Goal: Task Accomplishment & Management: Use online tool/utility

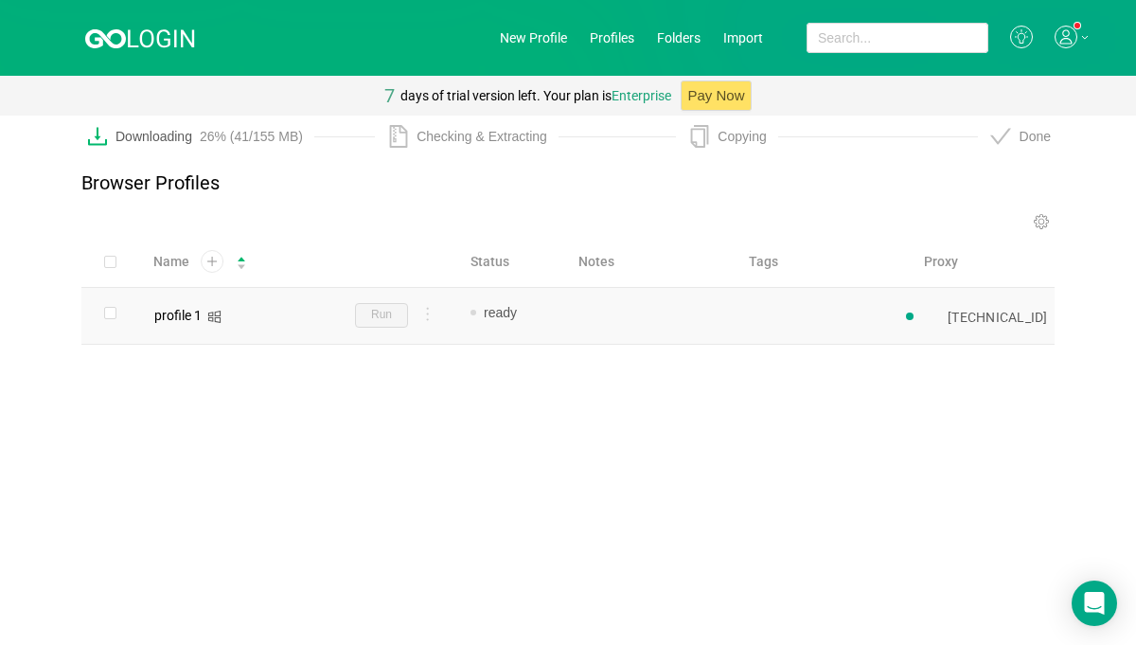
click at [962, 313] on div "[TECHNICAL_ID]" at bounding box center [998, 317] width 100 height 15
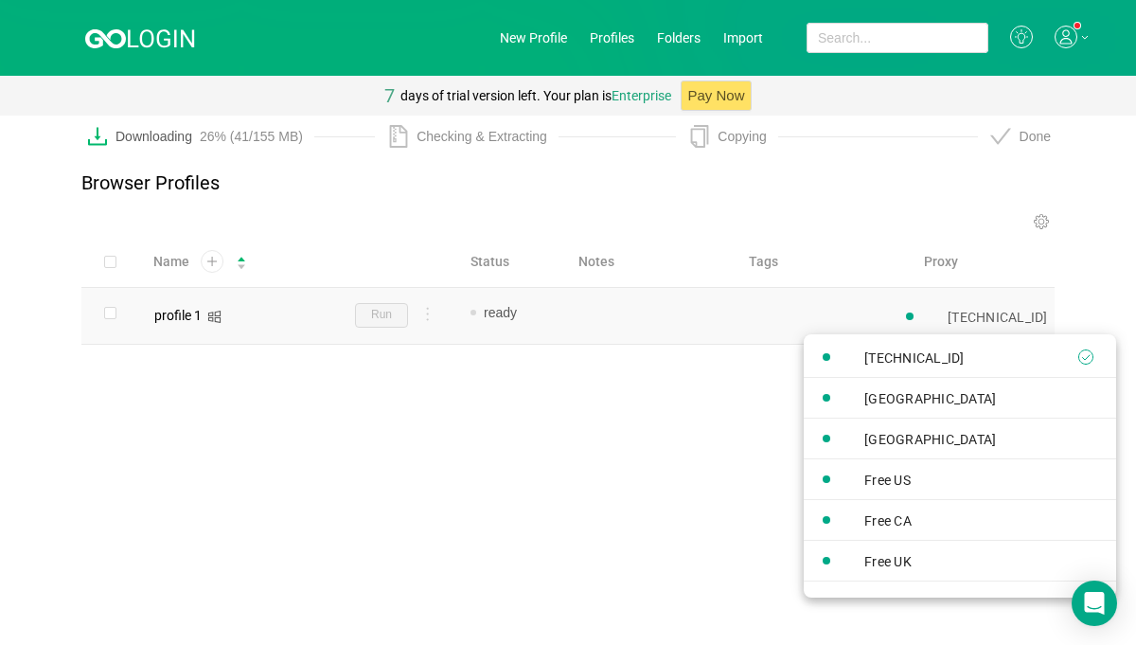
scroll to position [0, 1]
click at [867, 449] on div "[GEOGRAPHIC_DATA]" at bounding box center [911, 438] width 215 height 36
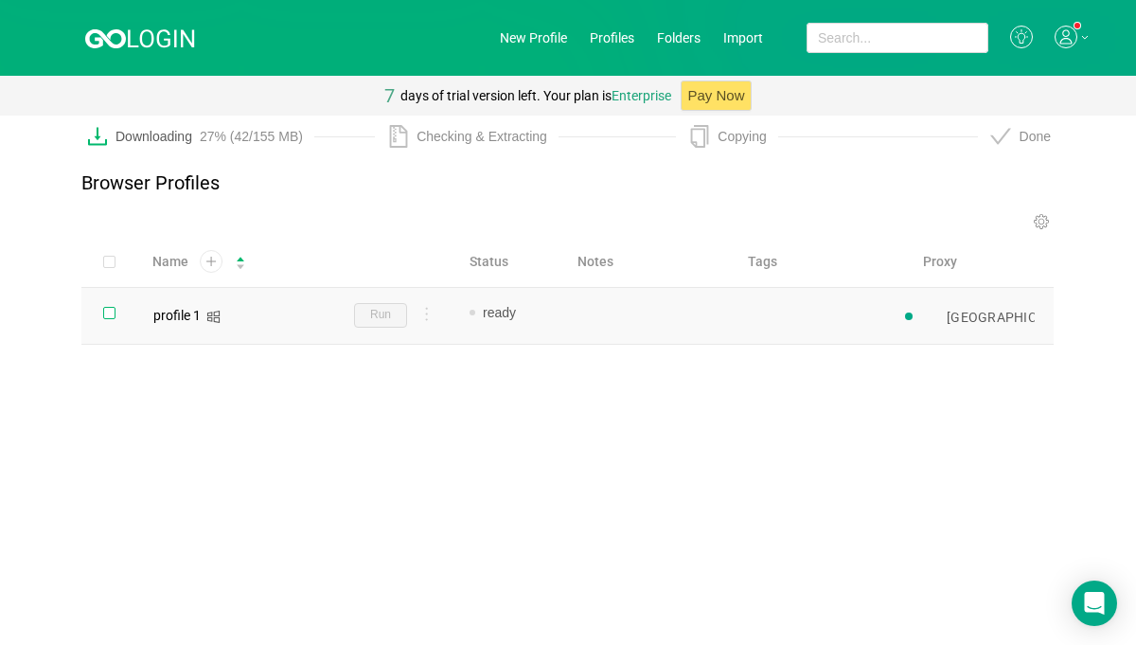
click at [108, 316] on input "checkbox" at bounding box center [109, 313] width 12 height 12
checkbox input "true"
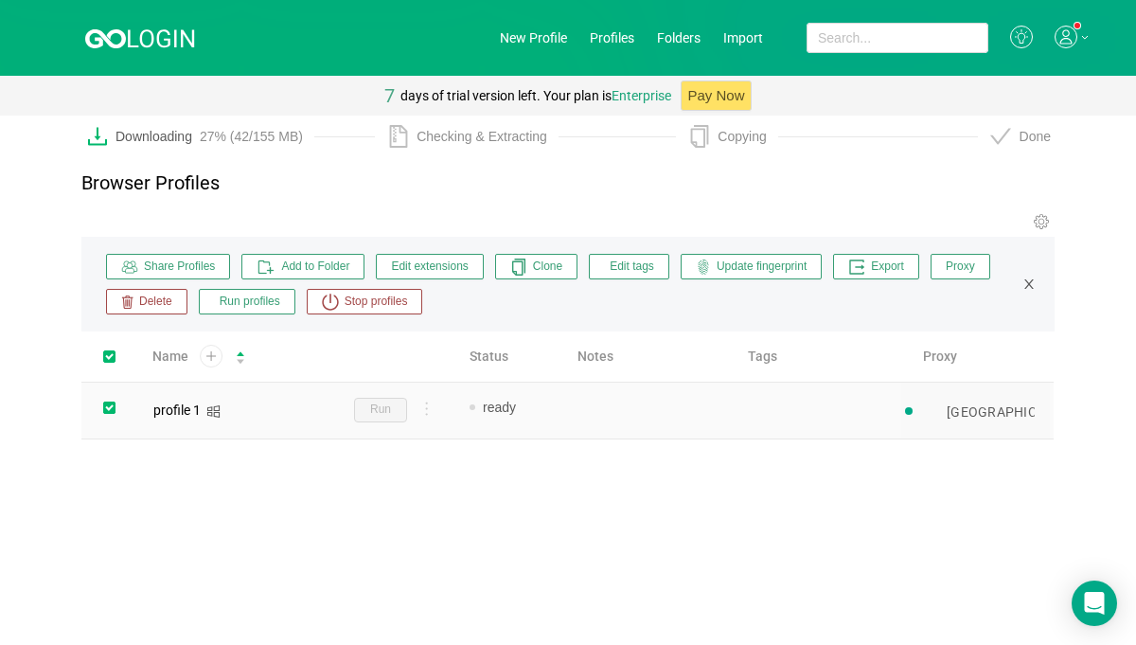
click at [107, 411] on input "checkbox" at bounding box center [109, 407] width 12 height 12
checkbox input "false"
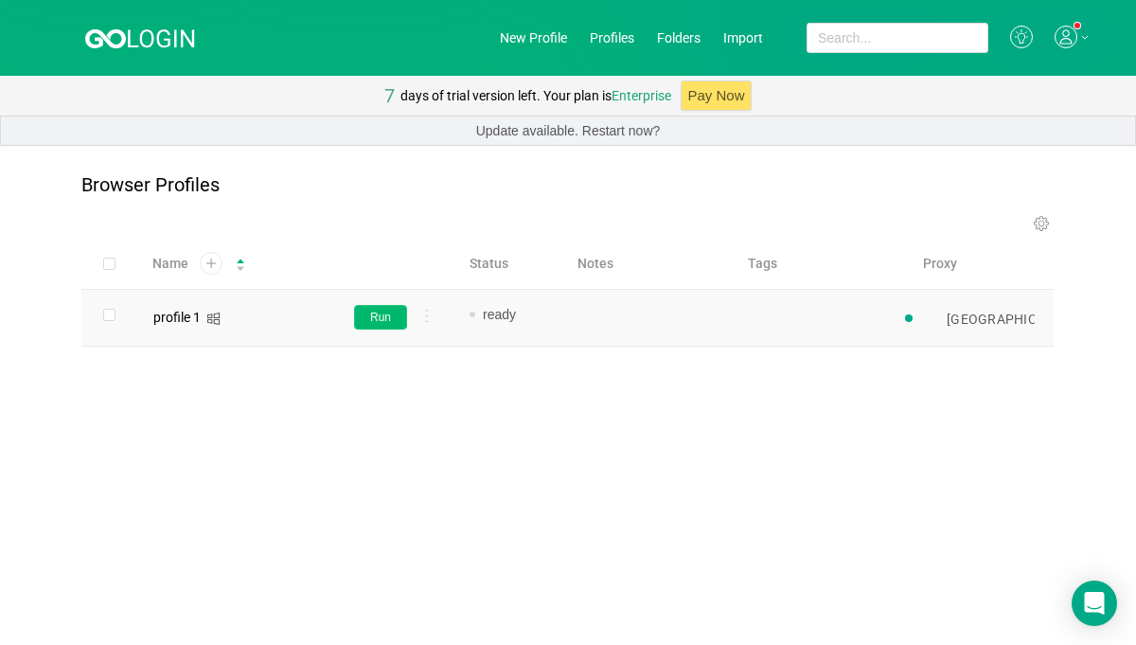
click at [375, 318] on button "Run" at bounding box center [380, 317] width 53 height 25
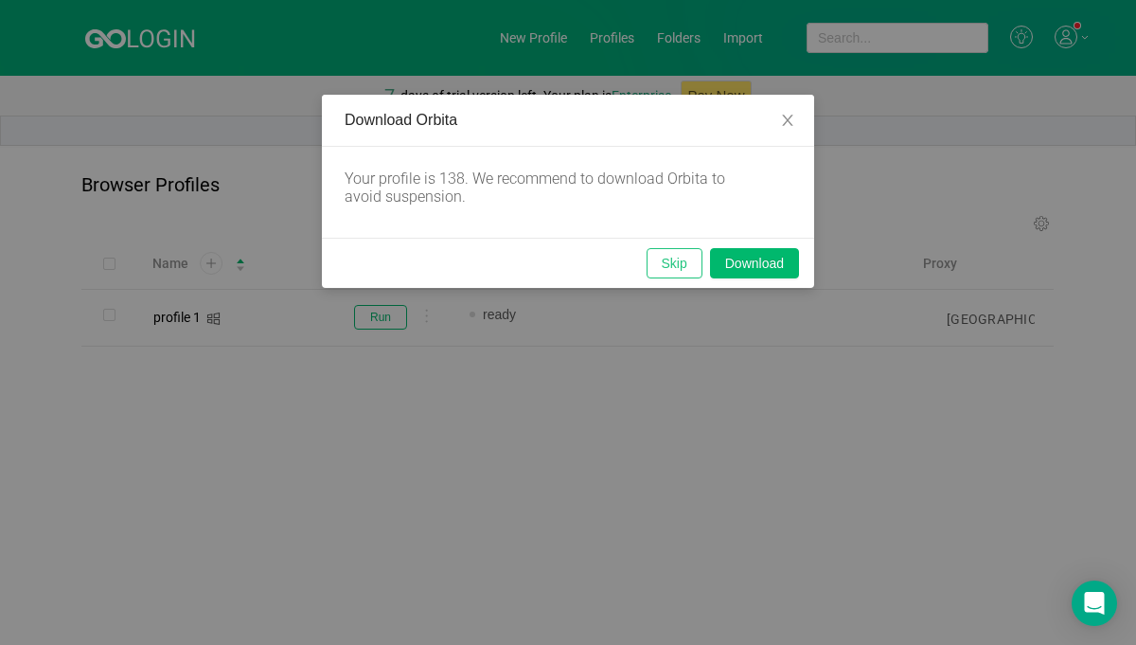
click at [669, 266] on button "Skip" at bounding box center [675, 263] width 56 height 30
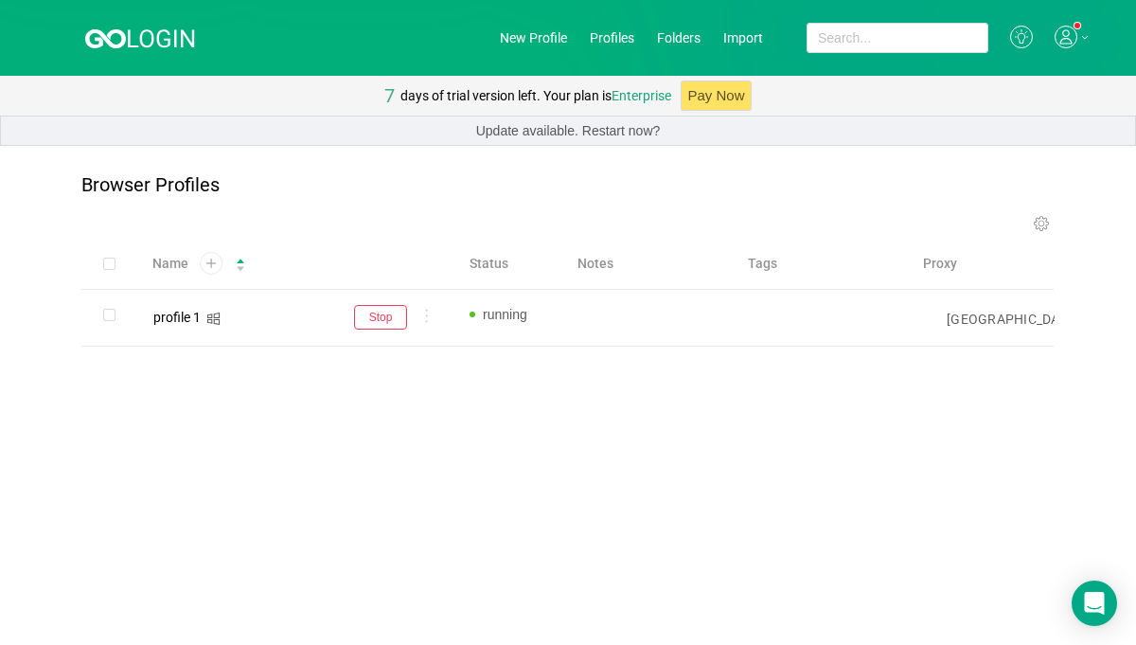
click at [971, 322] on div "[GEOGRAPHIC_DATA]" at bounding box center [1013, 318] width 132 height 15
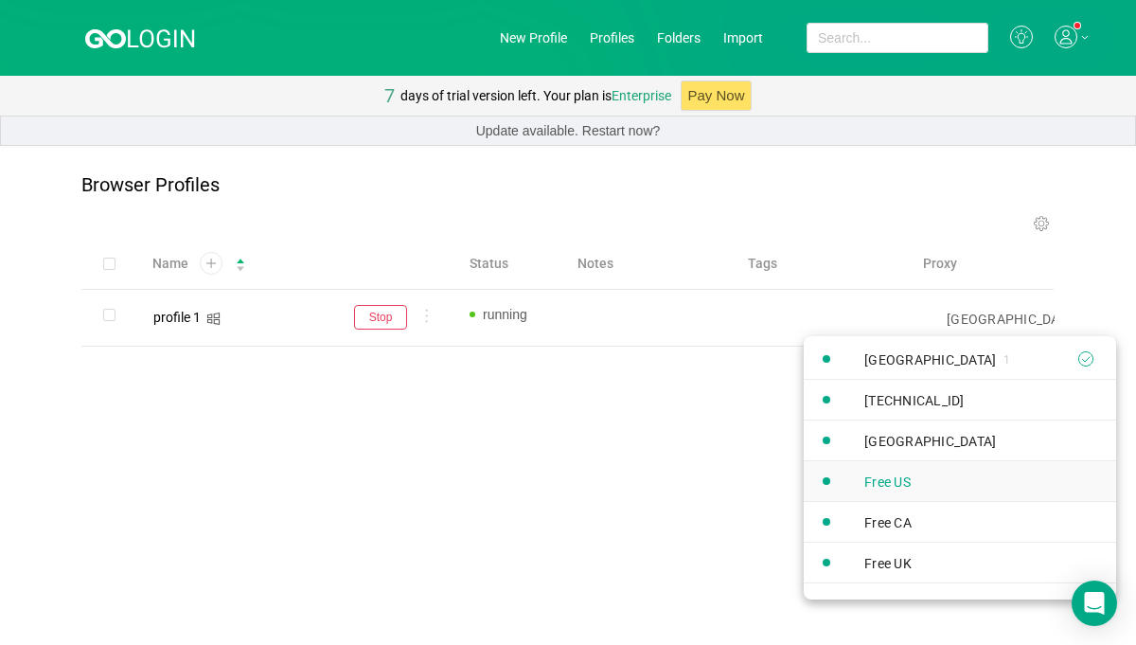
click at [878, 479] on div "Free US" at bounding box center [891, 481] width 54 height 15
